Goal: Information Seeking & Learning: Learn about a topic

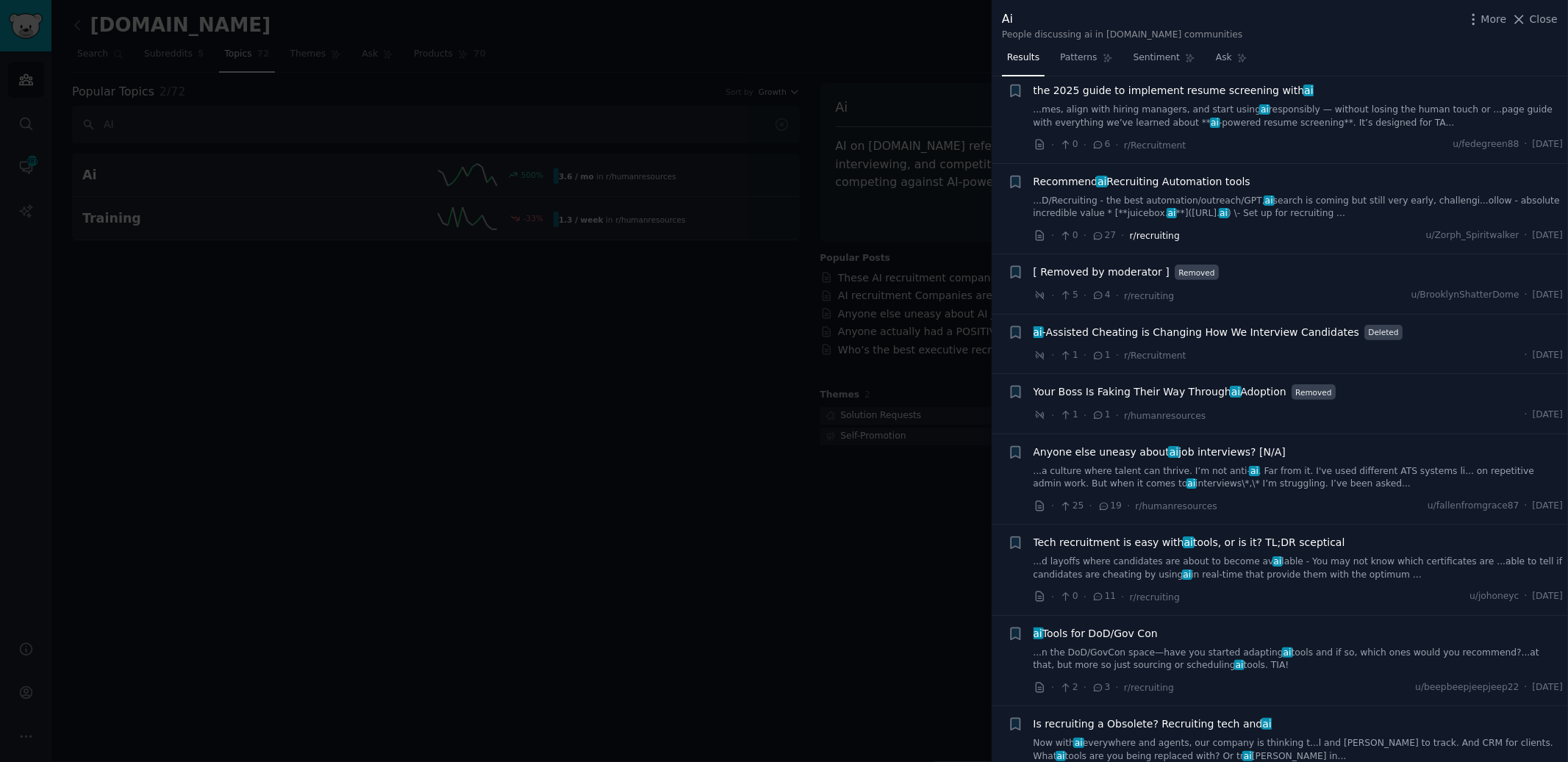
scroll to position [590, 0]
click at [1168, 381] on span "Your Boss Is Faking Their Way Through ai Adoption" at bounding box center [1160, 388] width 253 height 16
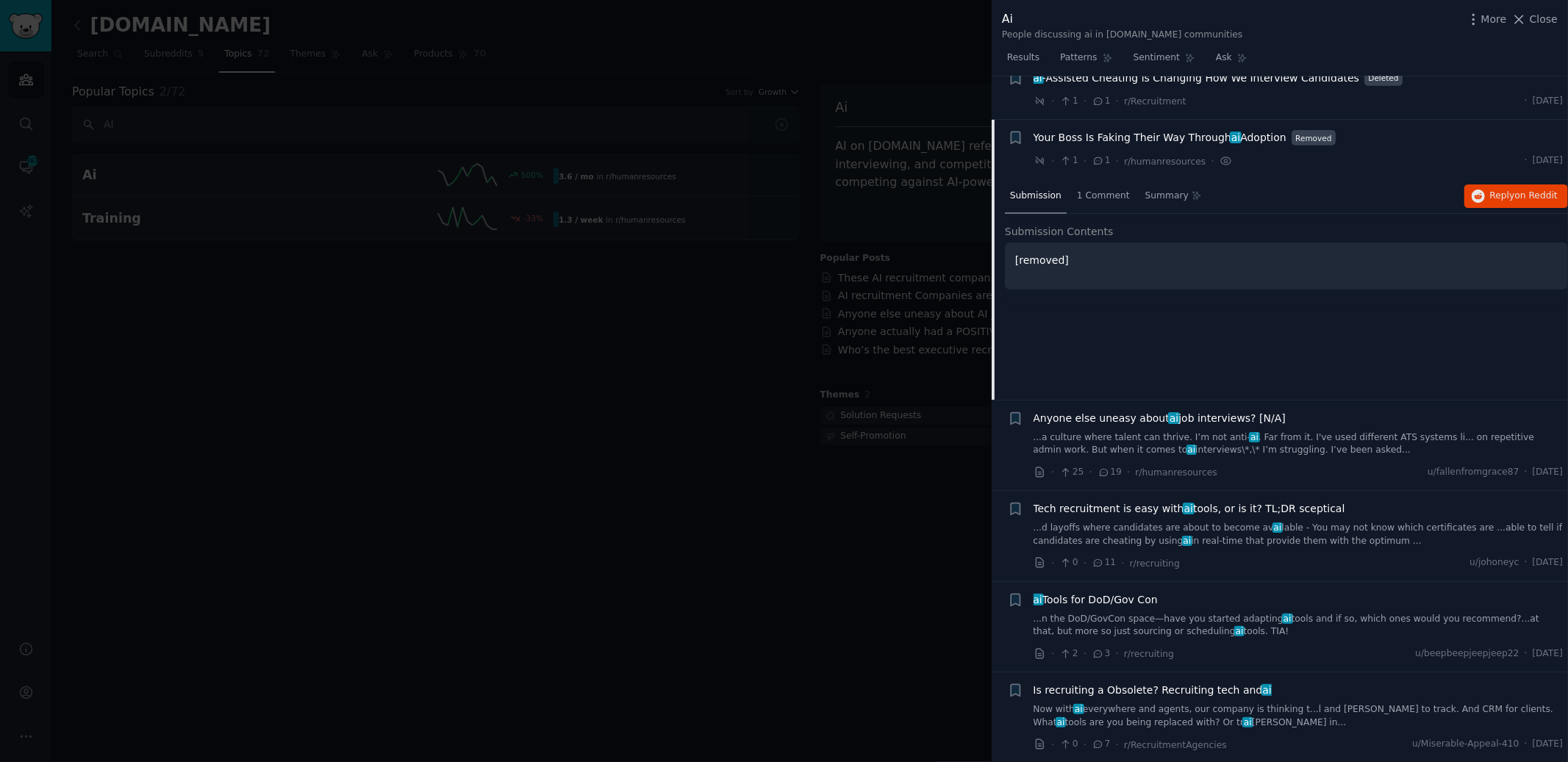
scroll to position [871, 0]
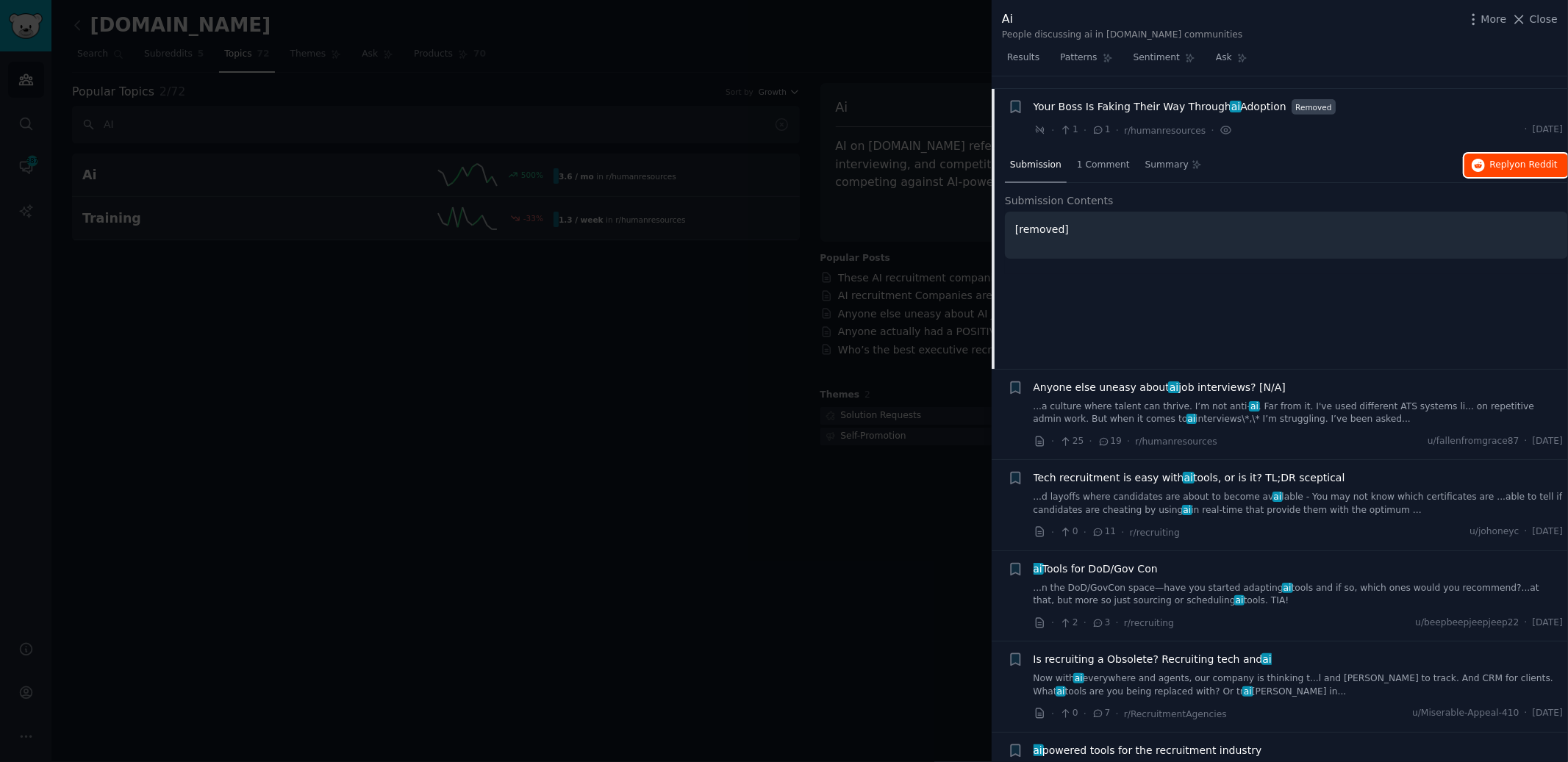
click at [1516, 160] on span "on Reddit" at bounding box center [1535, 165] width 42 height 10
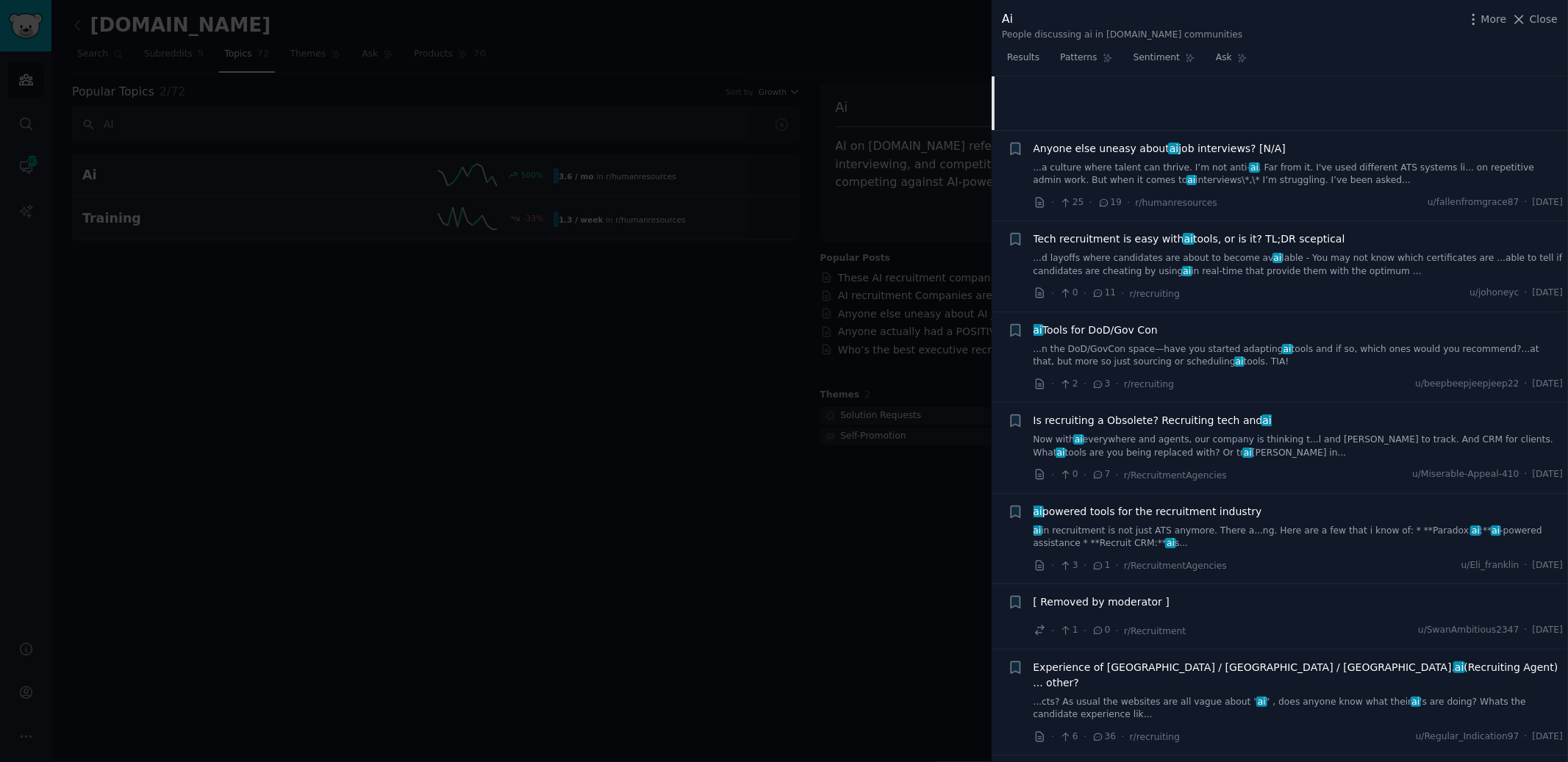
scroll to position [1117, 0]
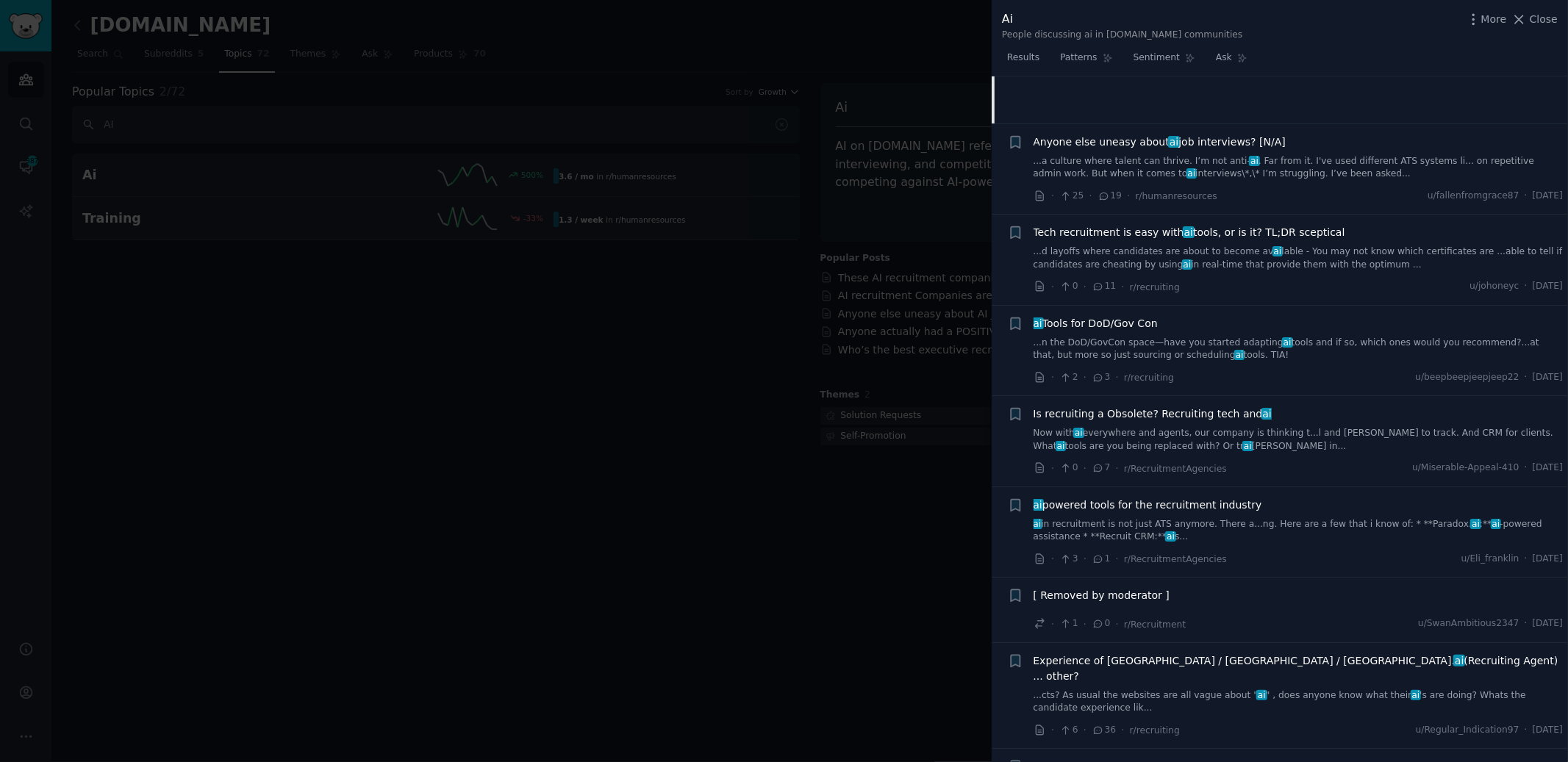
click at [1156, 588] on span "[ Removed by moderator ]" at bounding box center [1101, 595] width 136 height 16
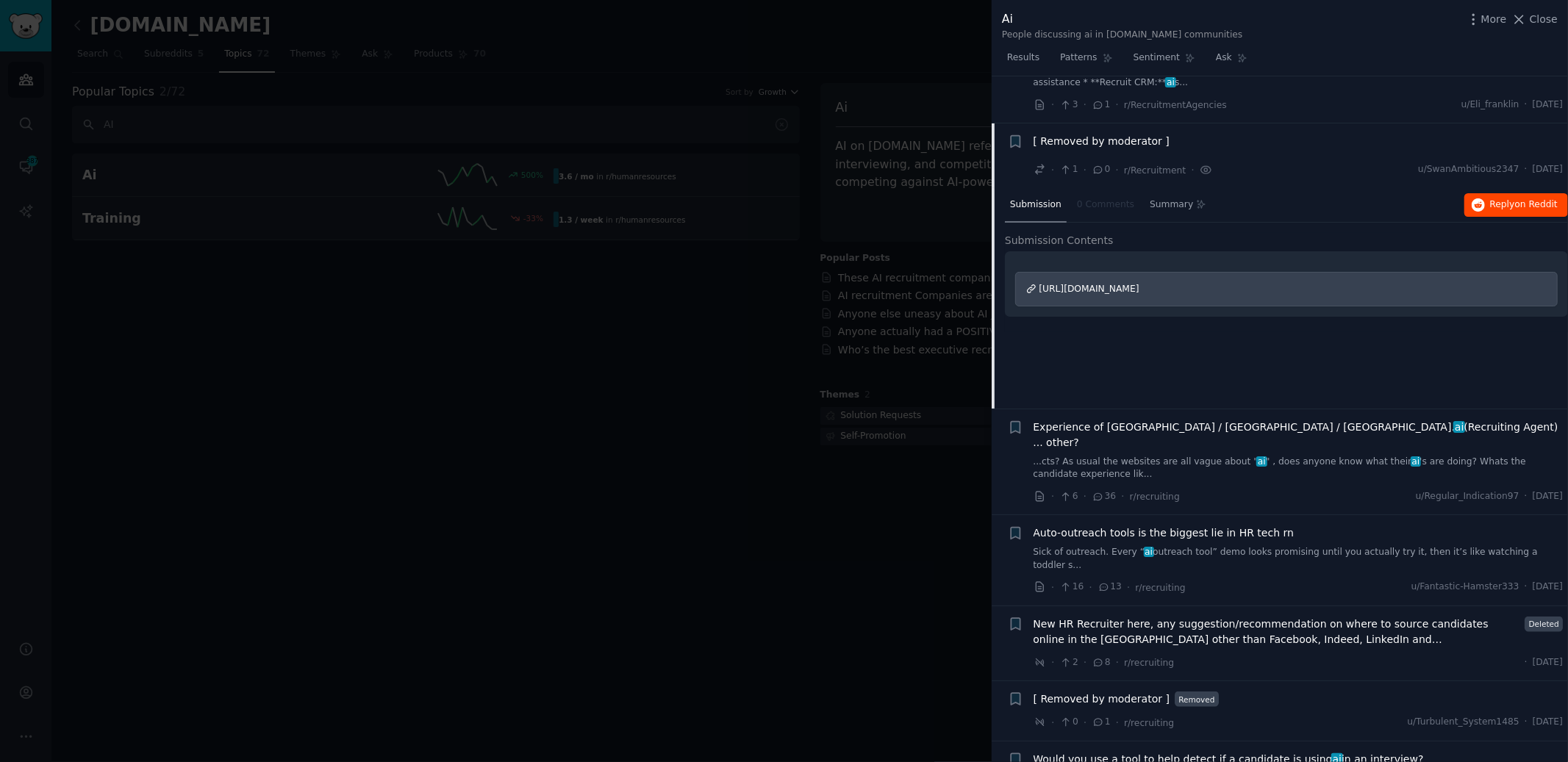
scroll to position [1343, 0]
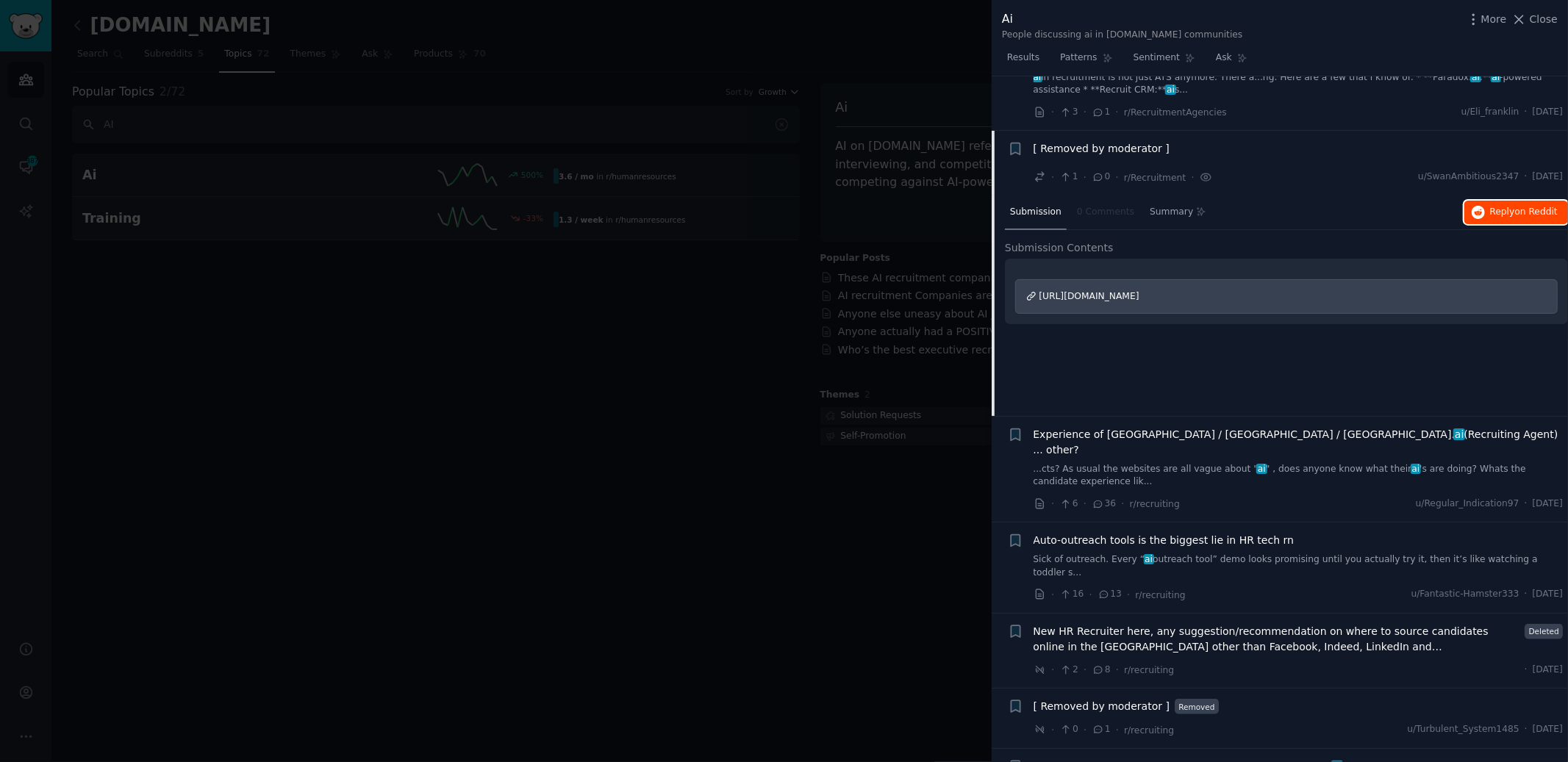
click at [1506, 206] on span "Reply on Reddit" at bounding box center [1523, 212] width 68 height 13
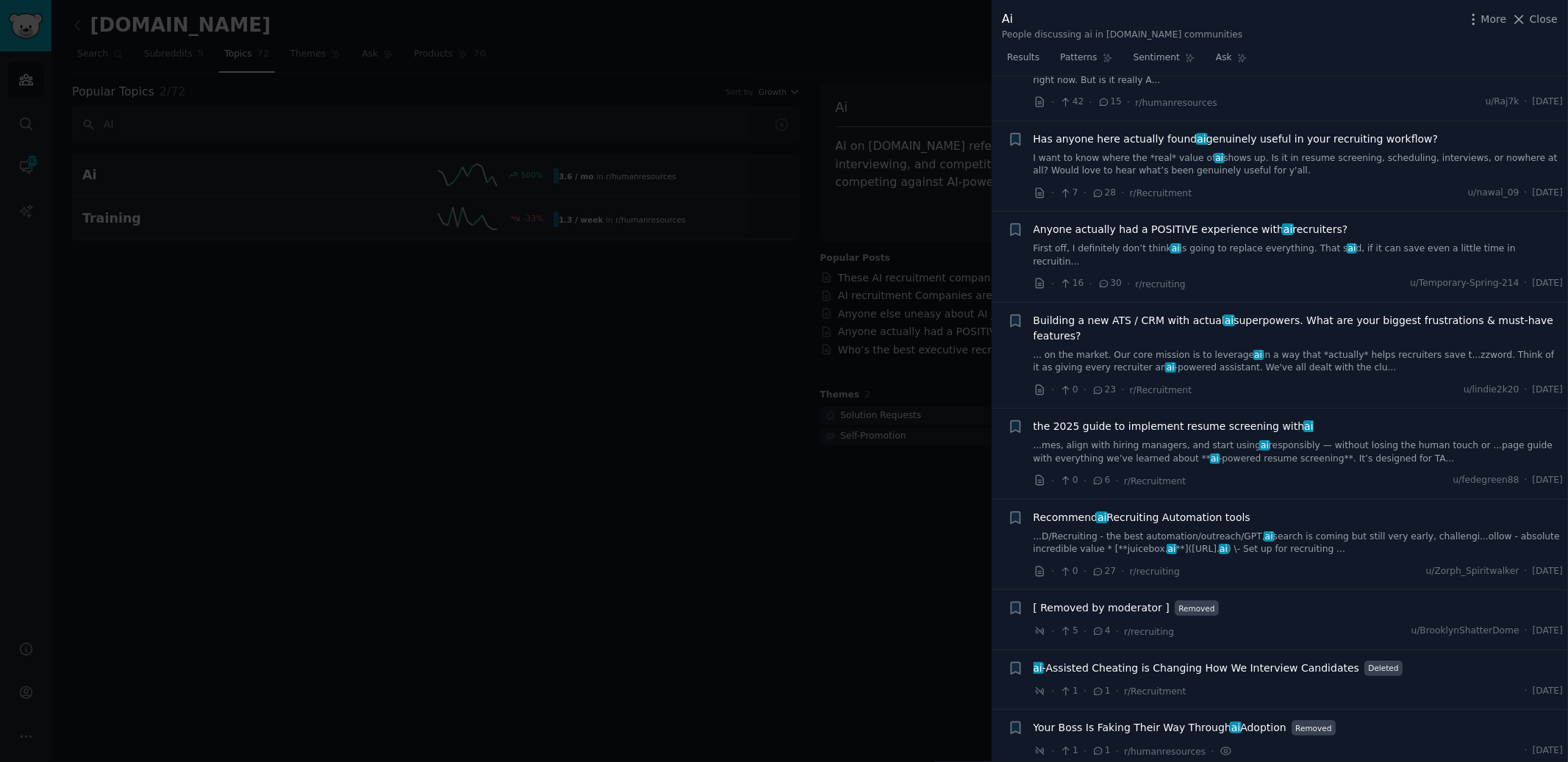
scroll to position [286, 0]
